Goal: Task Accomplishment & Management: Manage account settings

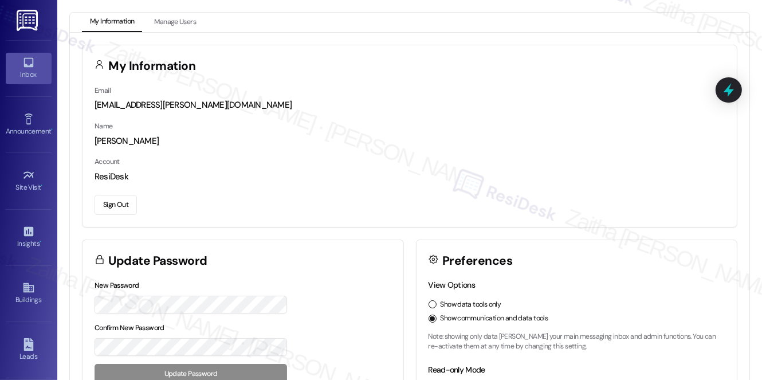
click at [28, 70] on div "Inbox" at bounding box center [28, 74] width 57 height 11
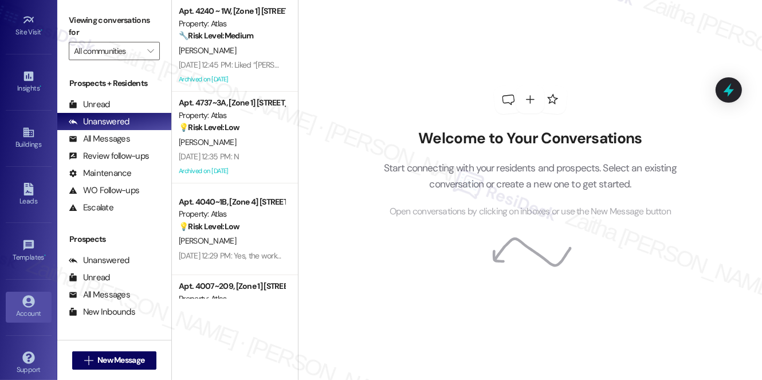
scroll to position [162, 0]
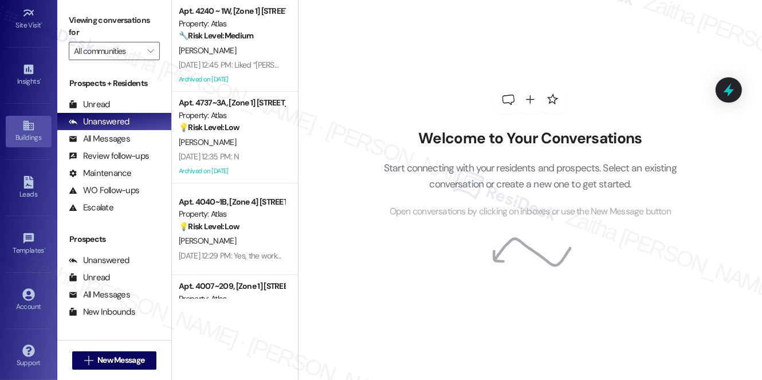
click at [26, 121] on icon at bounding box center [28, 126] width 10 height 10
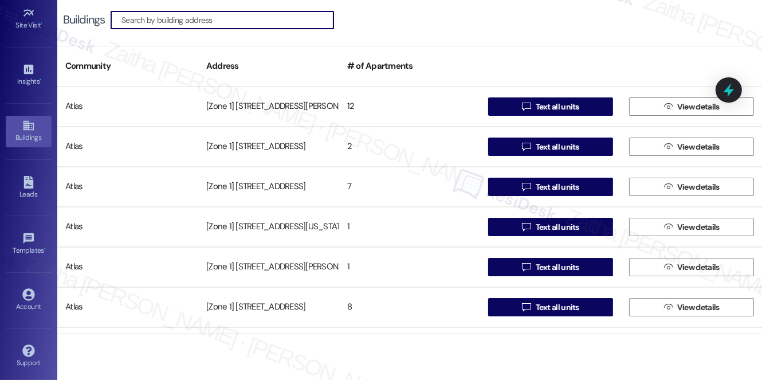
click at [191, 22] on input at bounding box center [227, 20] width 212 height 16
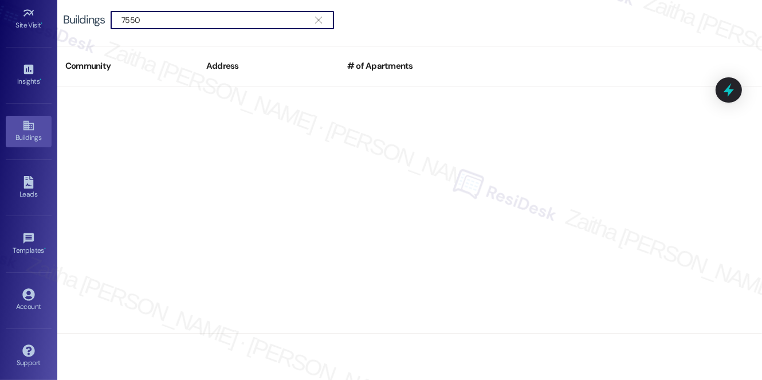
type input "7550"
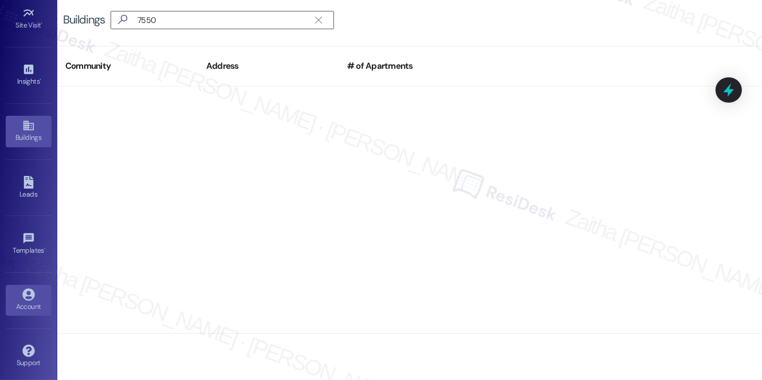
click at [22, 306] on div "Account" at bounding box center [28, 306] width 57 height 11
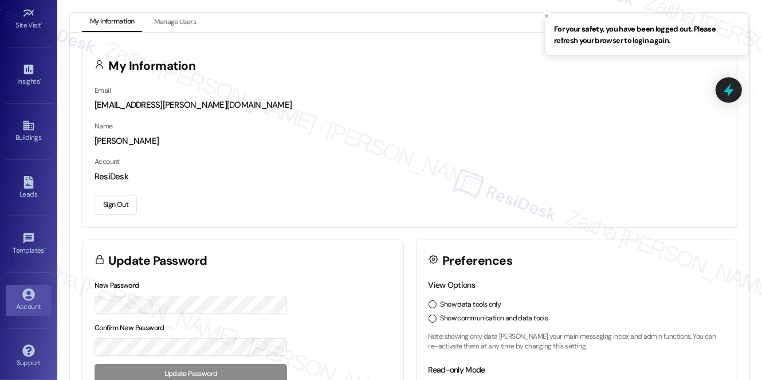
click at [119, 204] on button "Sign Out" at bounding box center [116, 205] width 42 height 20
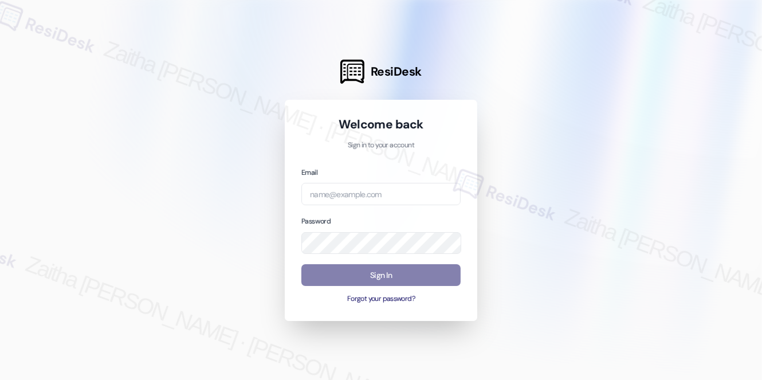
click at [342, 180] on div "Email" at bounding box center [380, 185] width 159 height 39
click at [347, 185] on input "email" at bounding box center [380, 194] width 159 height 22
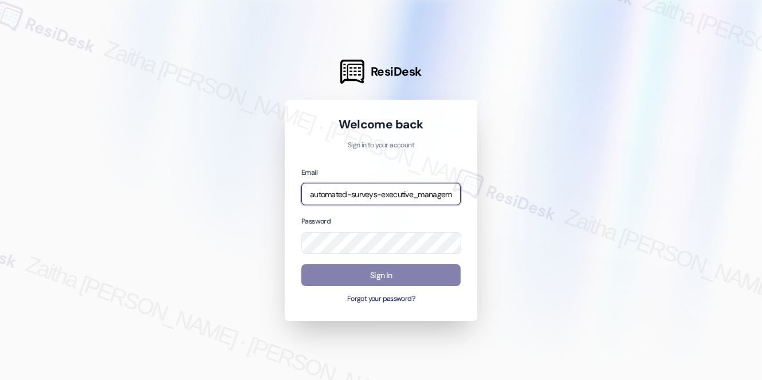
type input "automated-surveys-executive_management-zaitha.mae.[PERSON_NAME]@executive_[DOMA…"
